Goal: Task Accomplishment & Management: Use online tool/utility

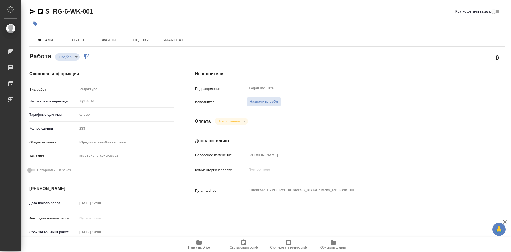
type textarea "x"
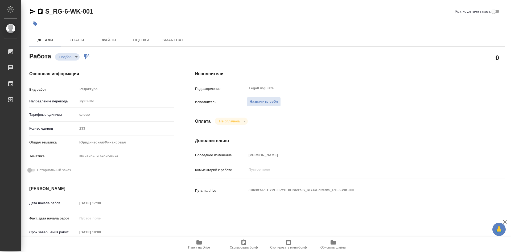
type textarea "x"
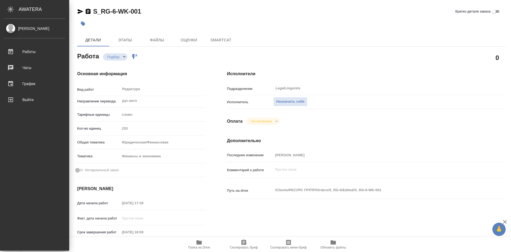
type textarea "x"
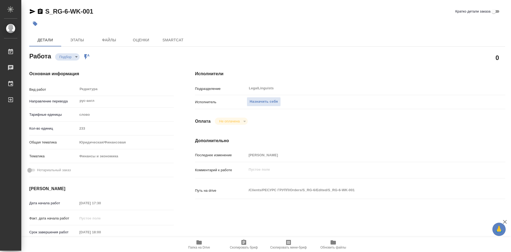
type textarea "x"
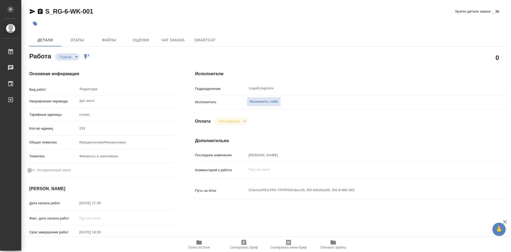
type textarea "x"
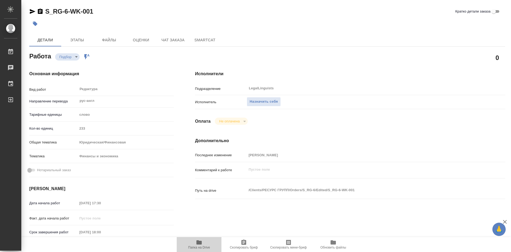
click at [200, 244] on icon "button" at bounding box center [199, 242] width 6 height 6
type textarea "x"
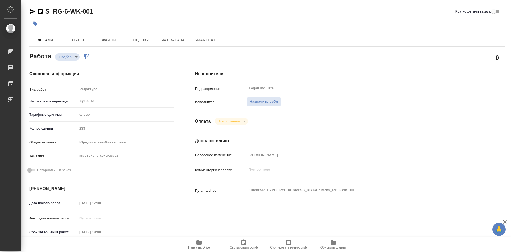
type textarea "x"
click at [243, 241] on icon "button" at bounding box center [244, 242] width 6 height 6
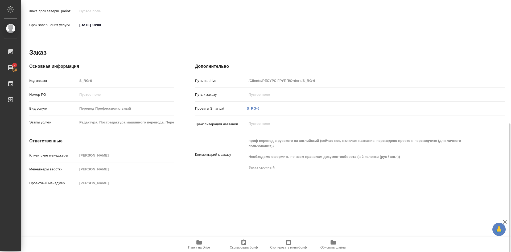
scroll to position [245, 0]
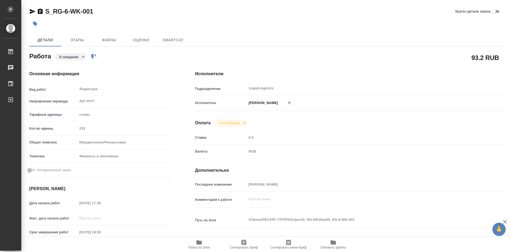
type textarea "x"
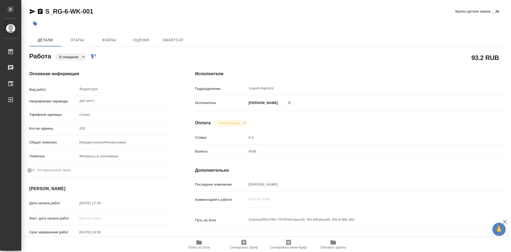
type textarea "x"
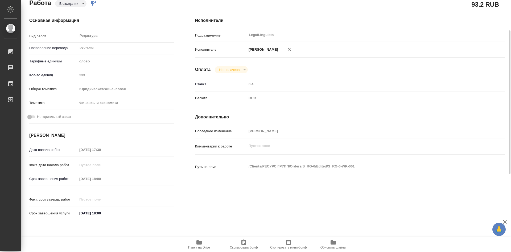
type textarea "x"
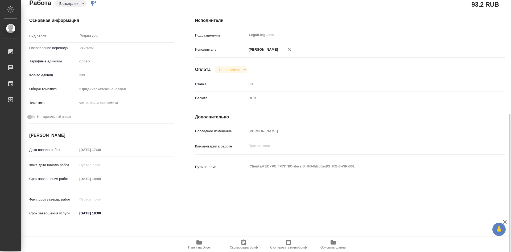
scroll to position [186, 0]
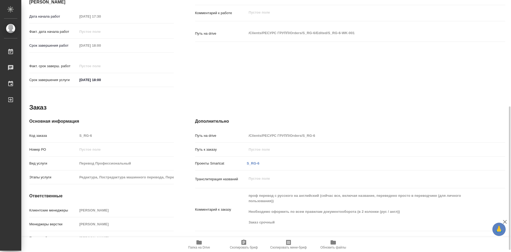
type textarea "x"
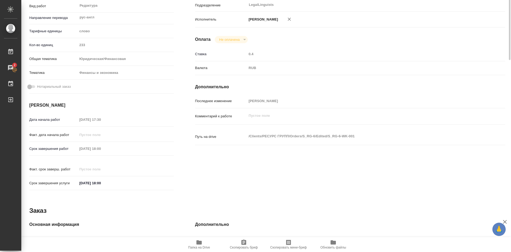
scroll to position [0, 0]
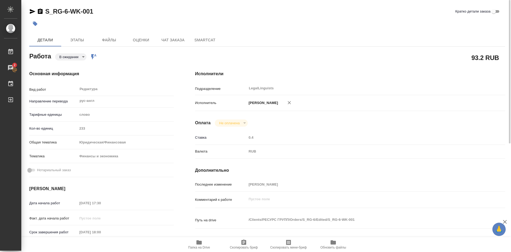
click at [199, 241] on icon "button" at bounding box center [198, 242] width 5 height 4
drag, startPoint x: 199, startPoint y: 241, endPoint x: 204, endPoint y: 229, distance: 12.2
click at [199, 240] on icon "button" at bounding box center [198, 242] width 5 height 4
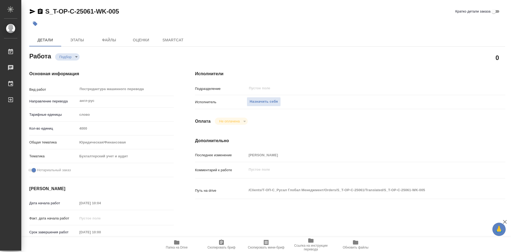
type textarea "x"
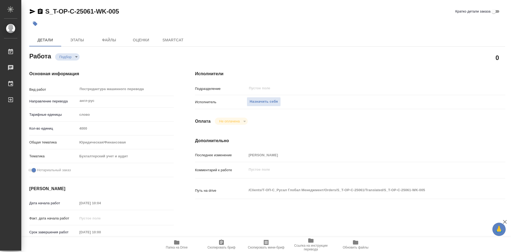
type textarea "x"
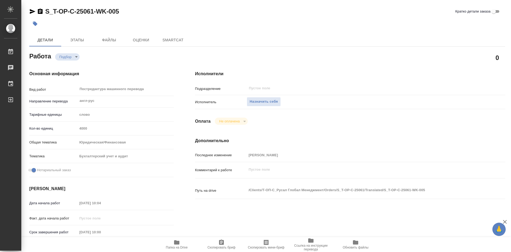
type textarea "x"
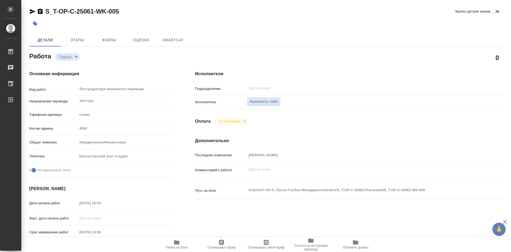
type textarea "x"
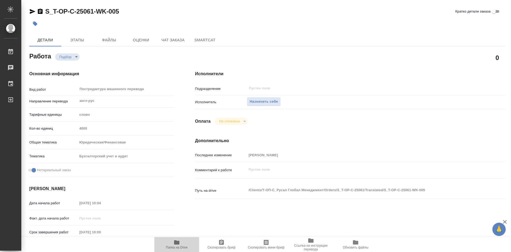
click at [172, 241] on span "Папка на Drive" at bounding box center [177, 244] width 38 height 10
type textarea "x"
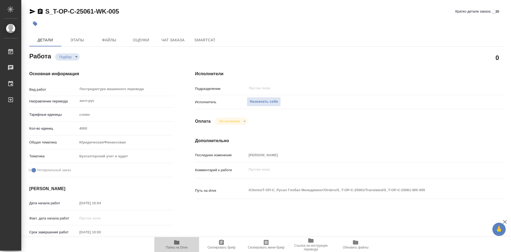
type textarea "x"
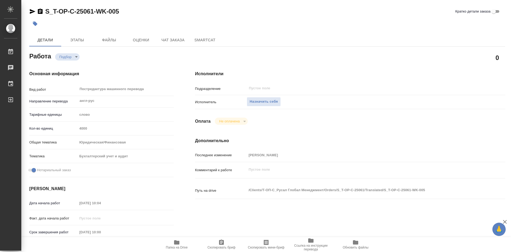
type textarea "x"
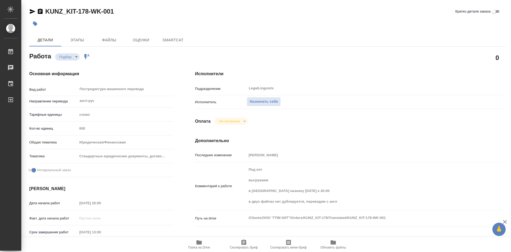
type textarea "x"
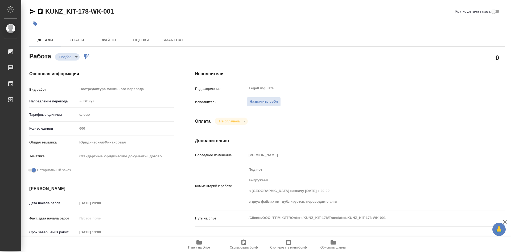
type textarea "x"
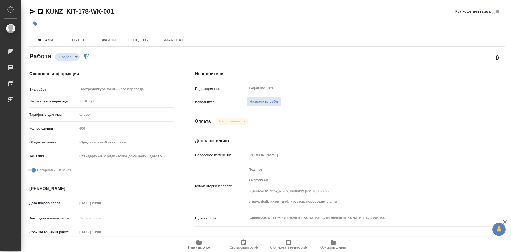
type textarea "x"
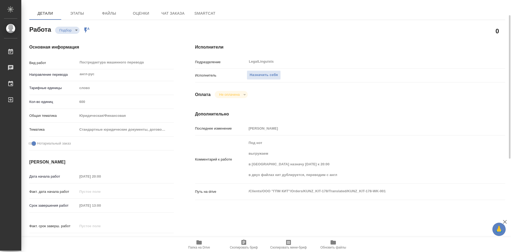
scroll to position [53, 0]
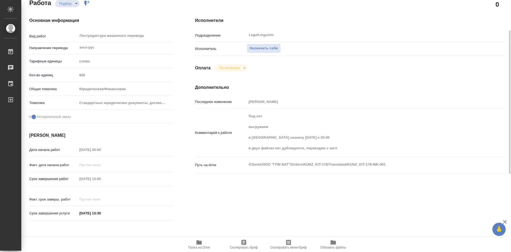
type textarea "x"
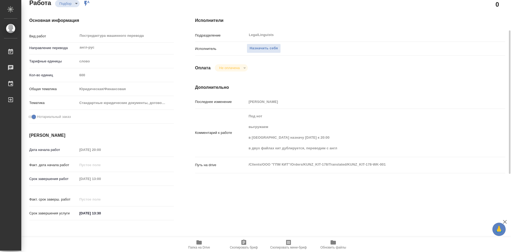
type textarea "x"
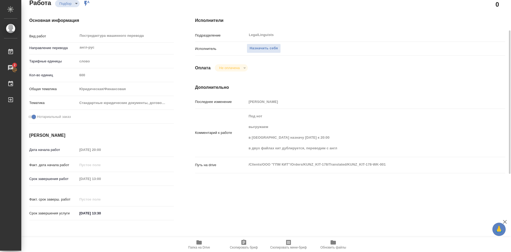
click at [203, 241] on span "Папка на Drive" at bounding box center [199, 244] width 38 height 10
click at [198, 244] on icon "button" at bounding box center [198, 242] width 5 height 4
